Goal: Transaction & Acquisition: Purchase product/service

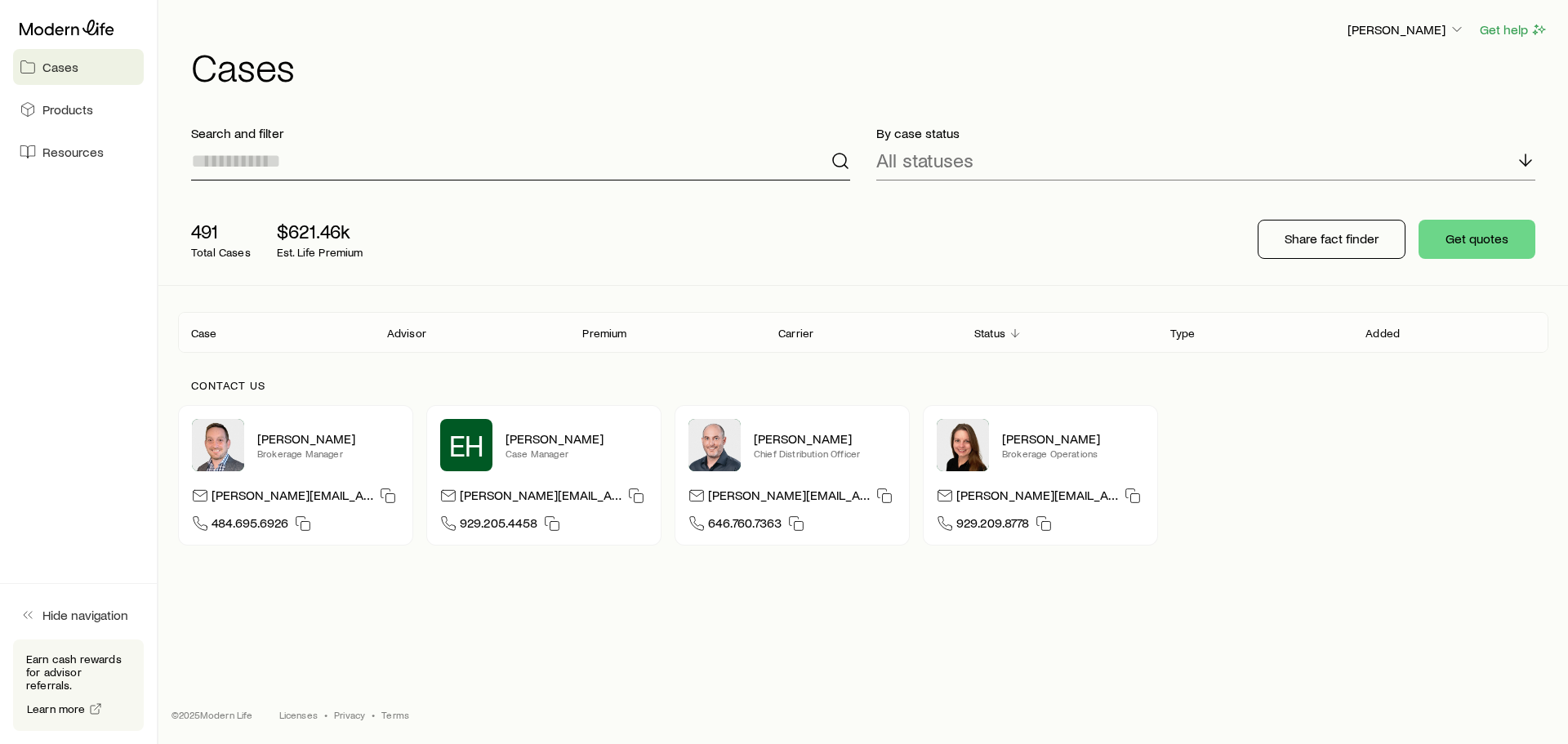
click at [260, 173] on input at bounding box center [521, 160] width 659 height 39
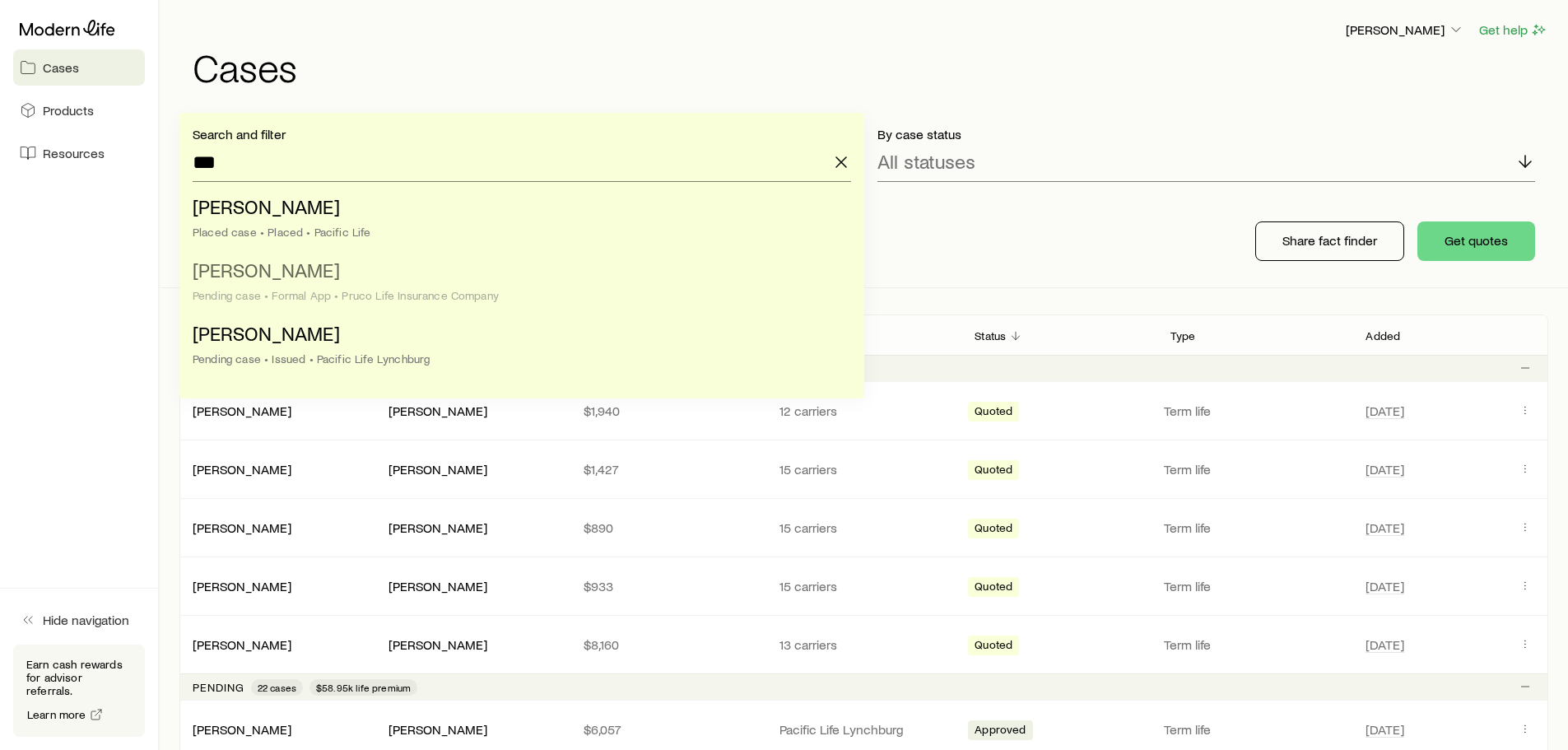
click at [333, 279] on span "[PERSON_NAME]" at bounding box center [266, 269] width 148 height 24
type input "**********"
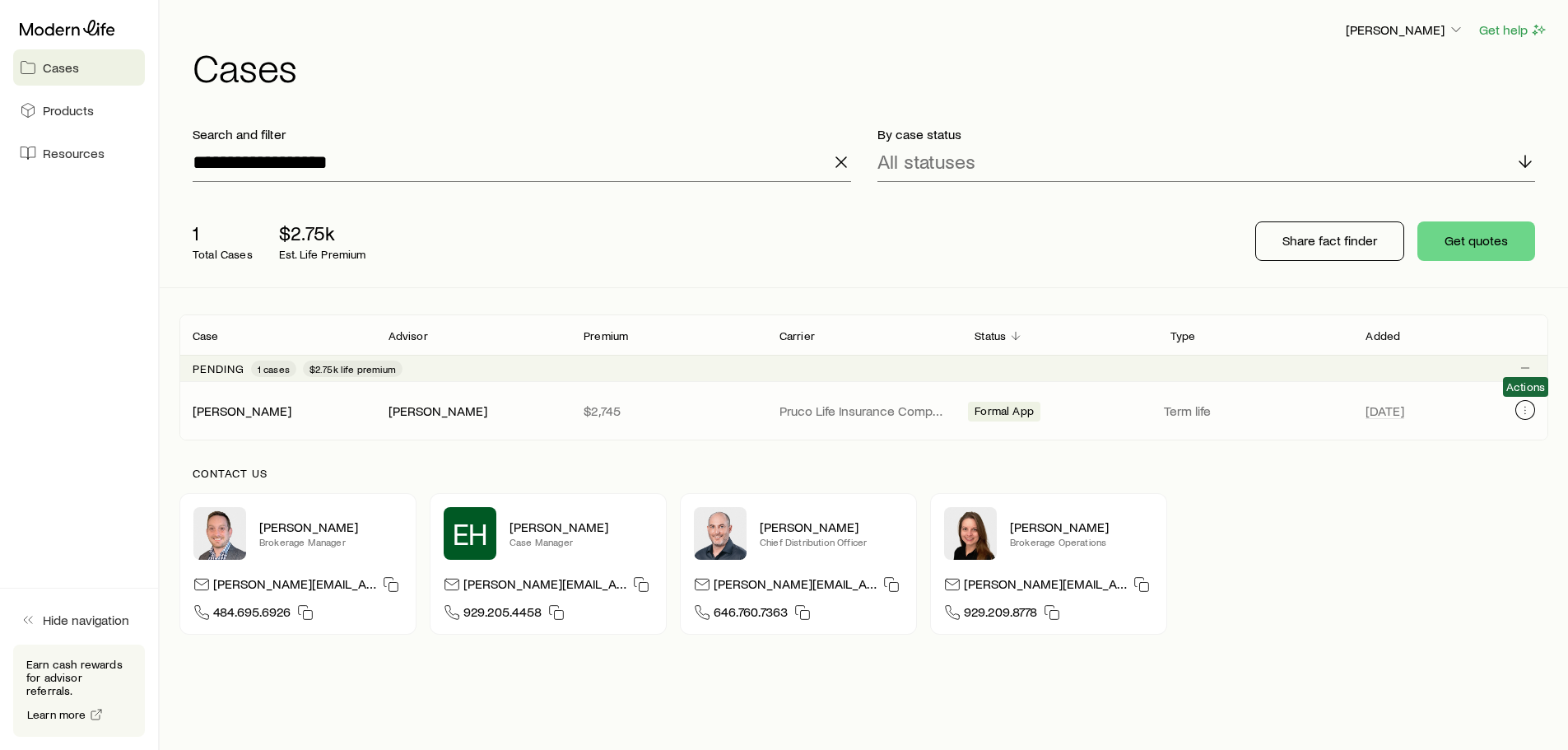
click at [1521, 409] on icon "Client cases" at bounding box center [1525, 410] width 13 height 13
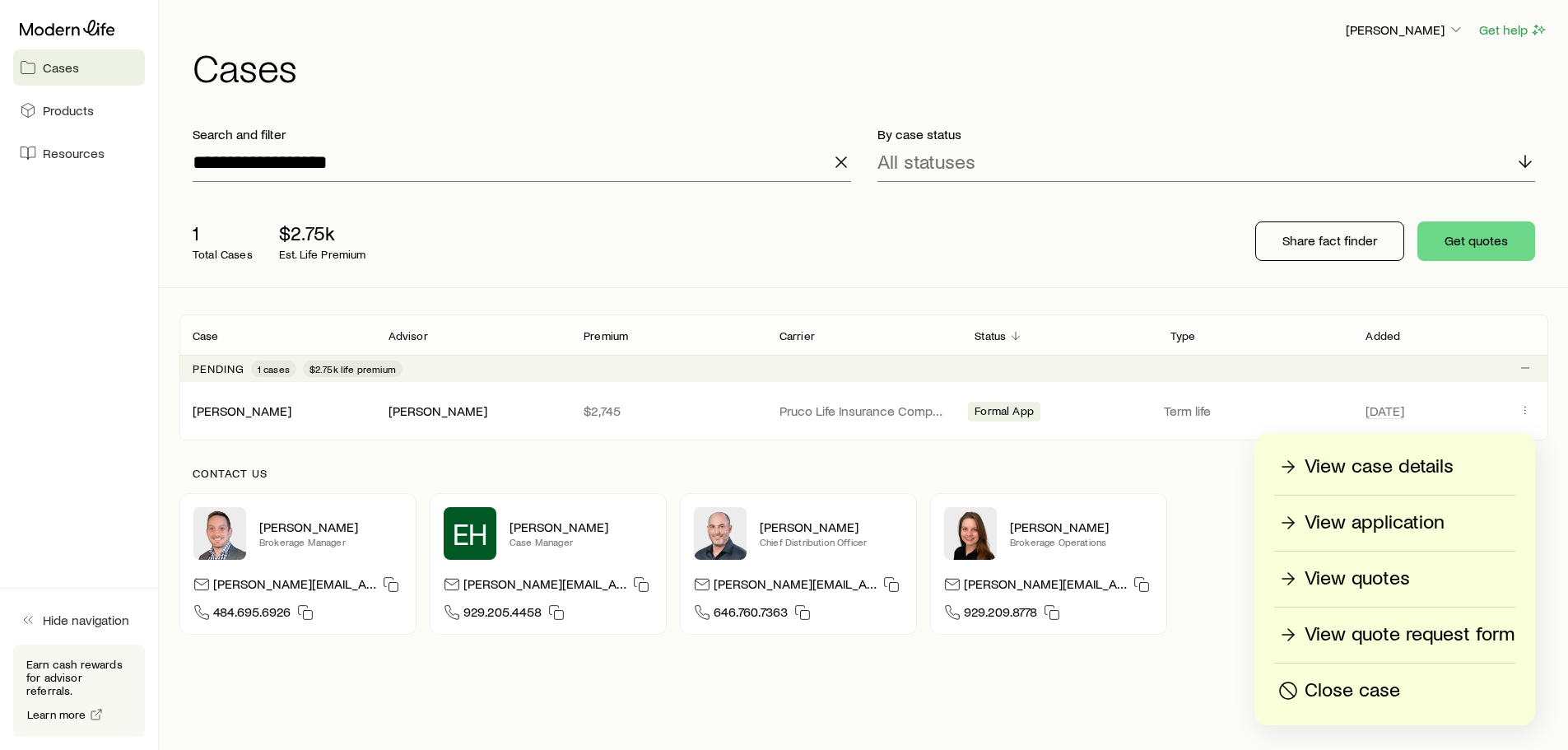
click at [1366, 577] on p "View quotes" at bounding box center [1356, 578] width 105 height 26
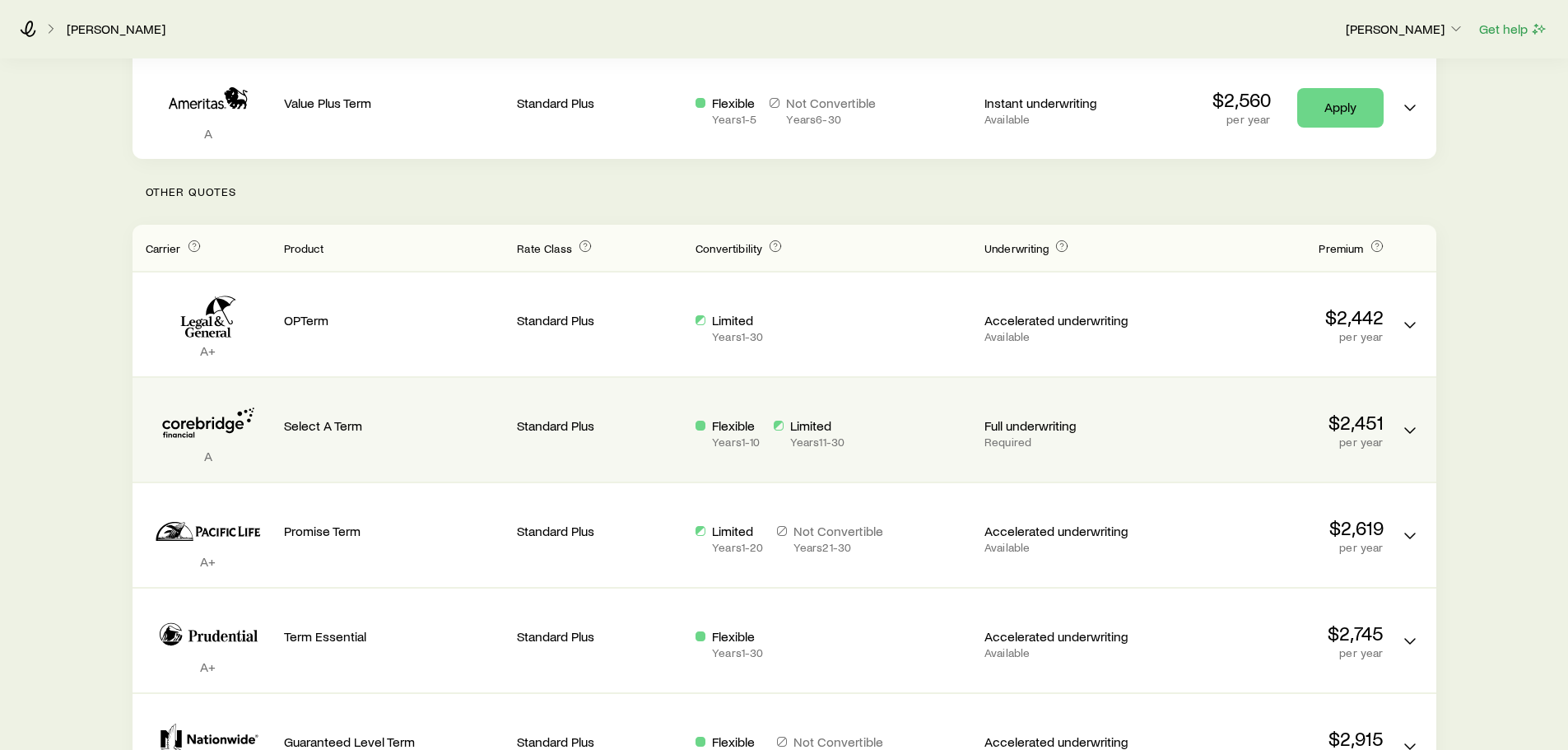
scroll to position [82, 0]
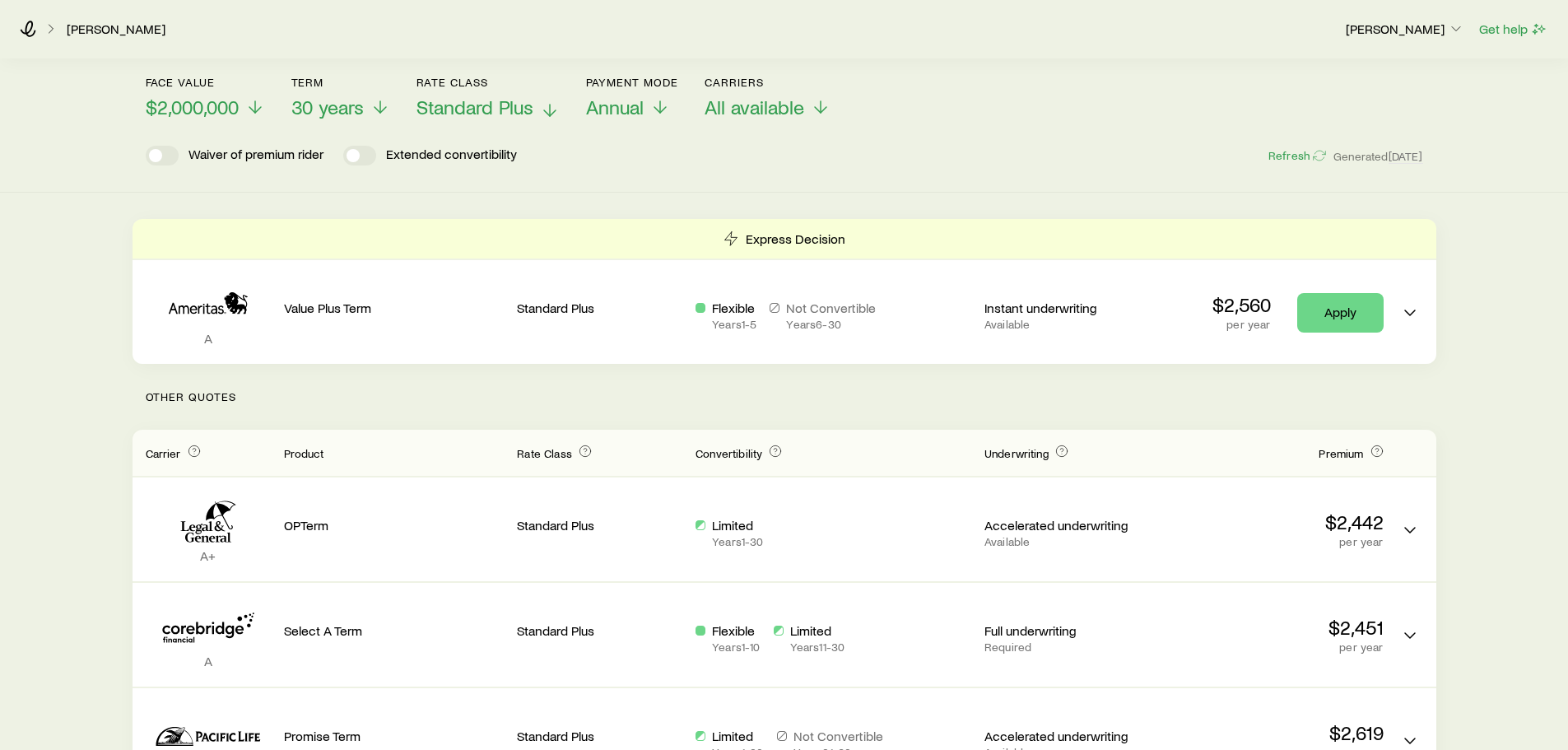
click at [547, 110] on icon at bounding box center [550, 110] width 20 height 20
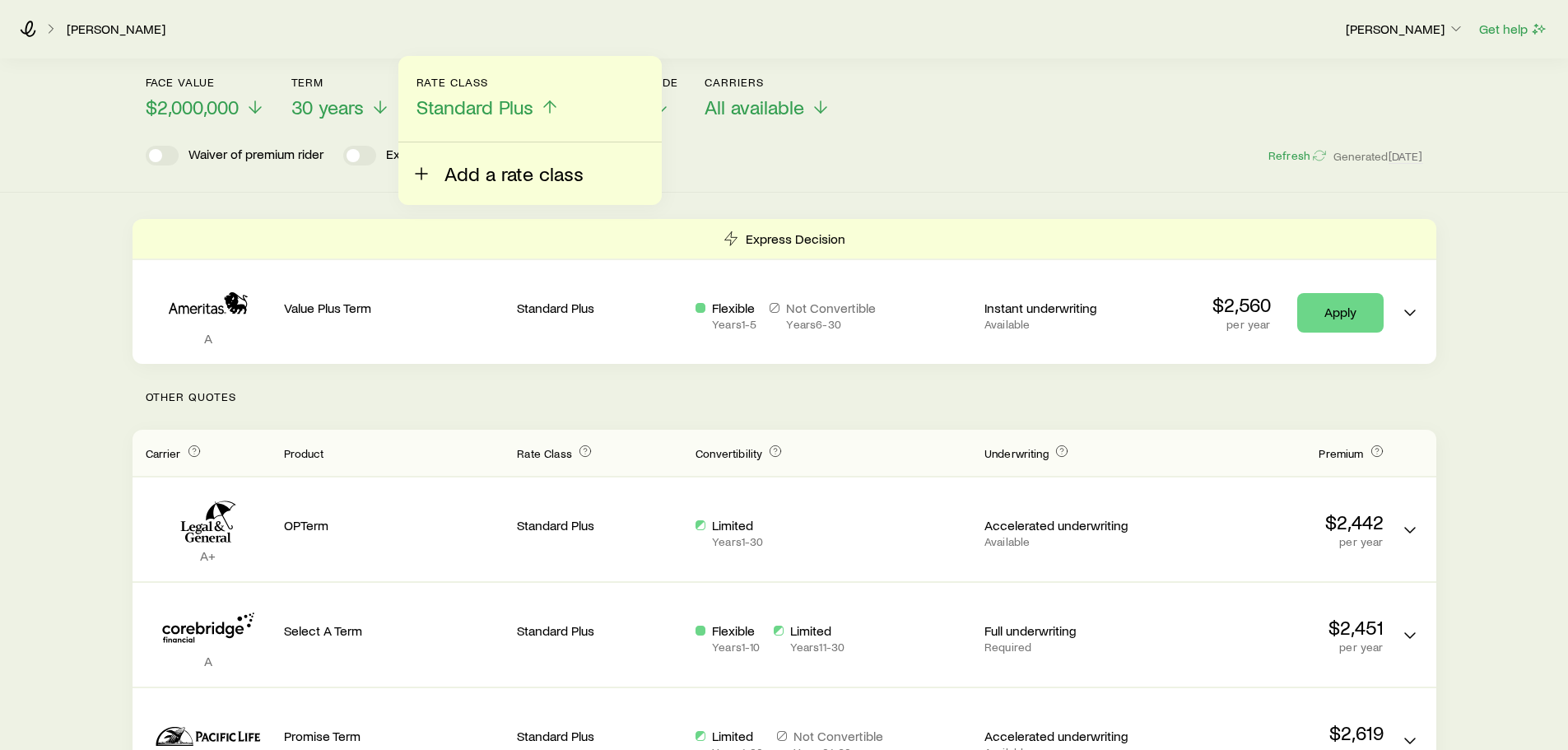
click at [493, 162] on span "Add a rate class" at bounding box center [514, 173] width 139 height 23
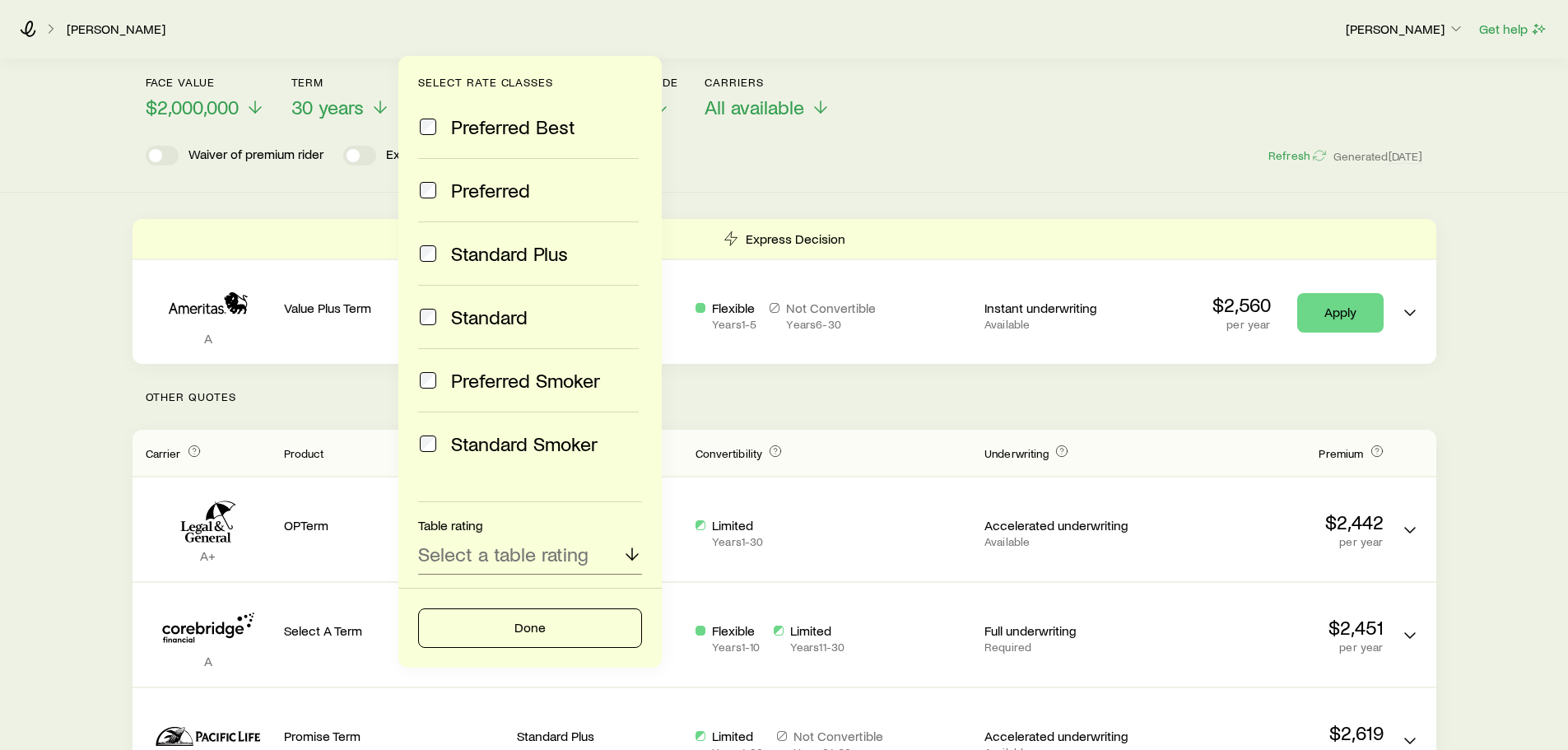
click at [492, 187] on span "Preferred" at bounding box center [490, 190] width 79 height 23
click at [534, 621] on button "Done" at bounding box center [529, 628] width 223 height 39
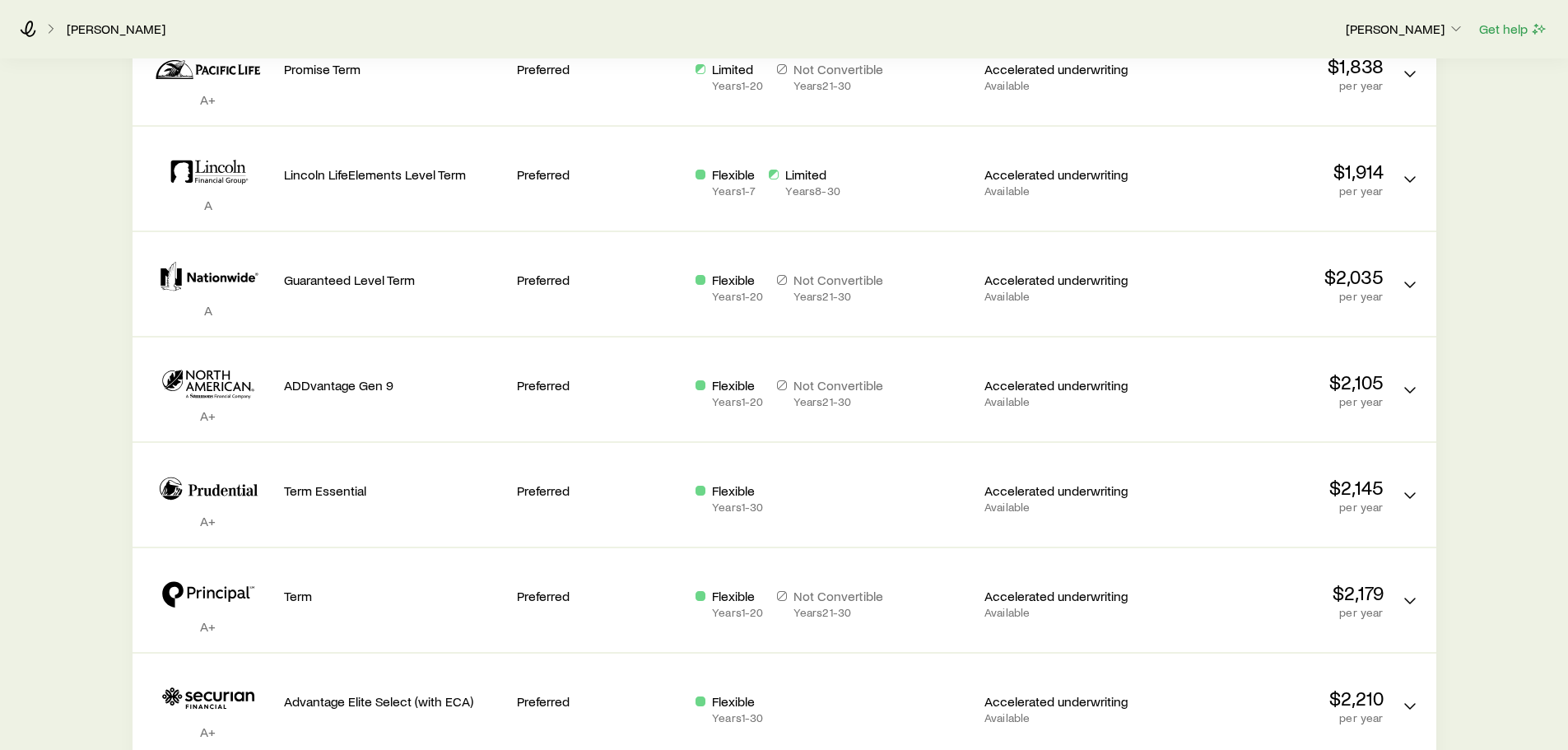
scroll to position [988, 0]
